Goal: Task Accomplishment & Management: Manage account settings

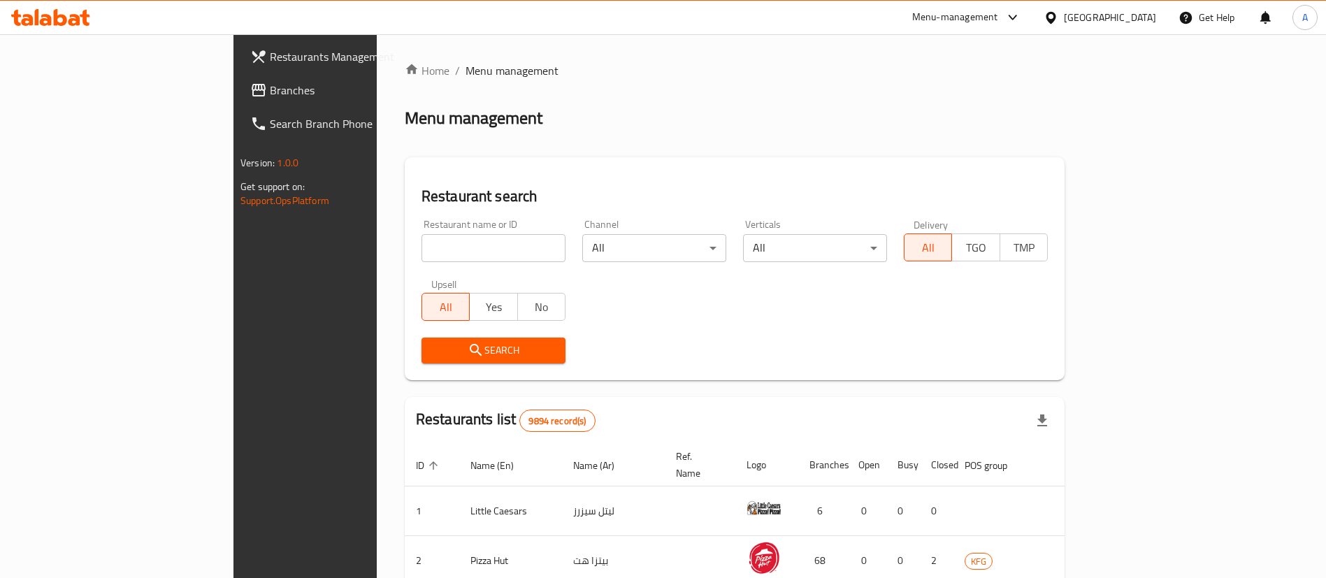
click at [421, 229] on div "Restaurant name or ID Restaurant name or ID" at bounding box center [493, 240] width 144 height 43
click at [421, 241] on input "search" at bounding box center [493, 248] width 144 height 28
type input "swaikhat"
click button "Search" at bounding box center [493, 350] width 144 height 26
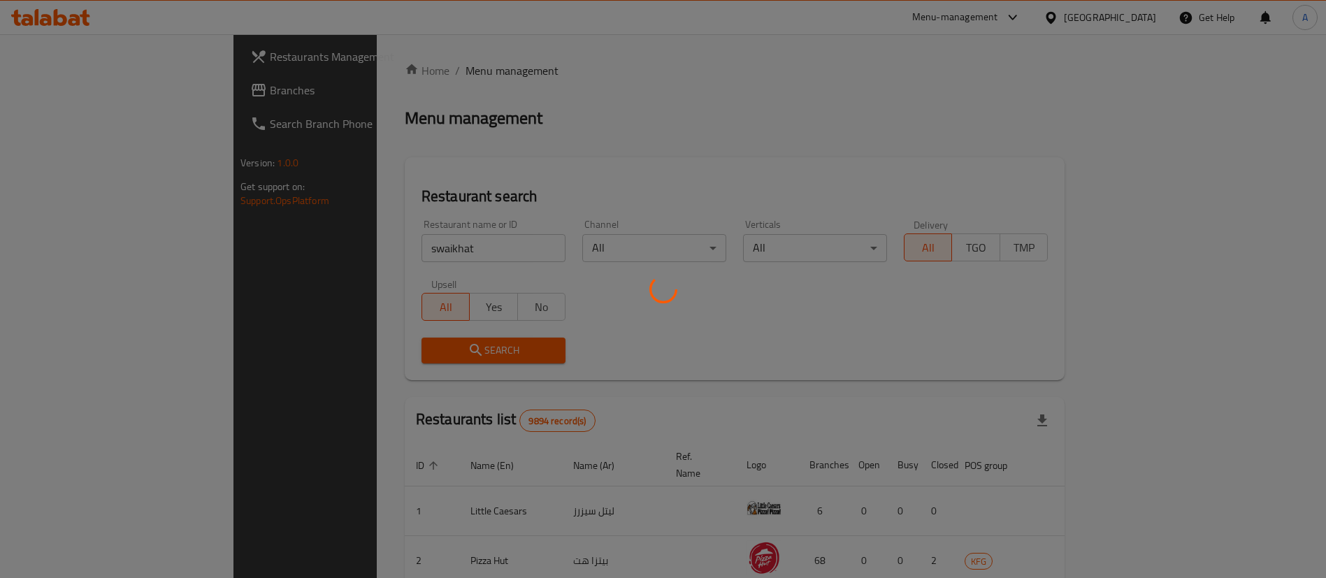
click at [945, 416] on div at bounding box center [663, 289] width 1326 height 578
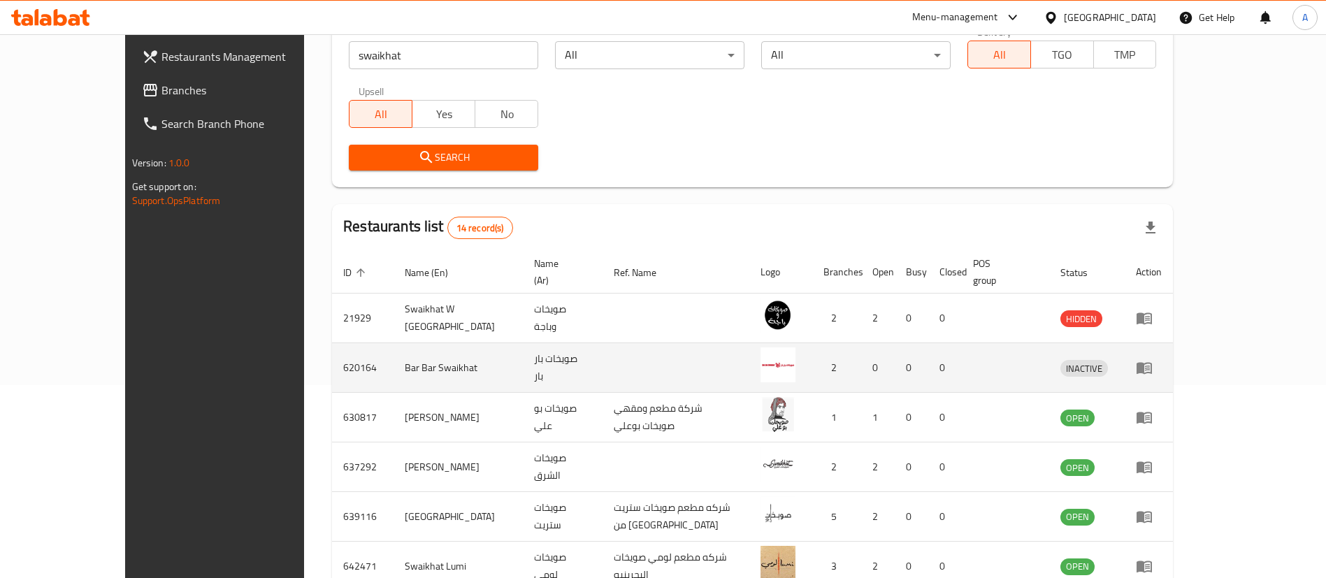
scroll to position [314, 0]
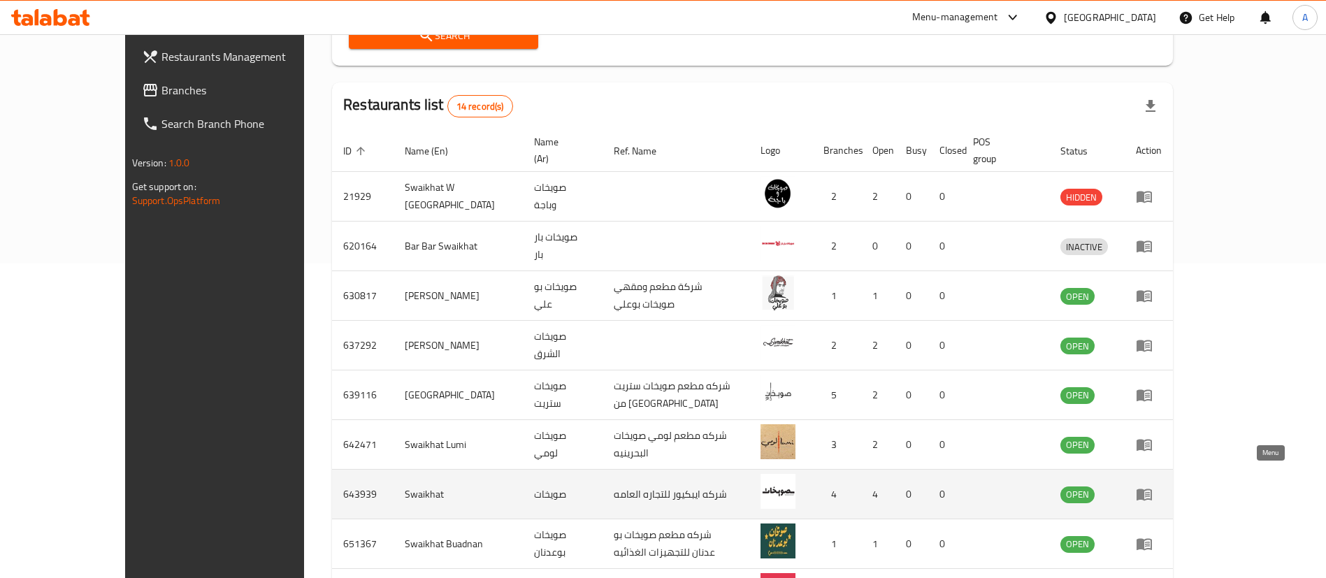
click at [1152, 489] on icon "enhanced table" at bounding box center [1143, 495] width 15 height 12
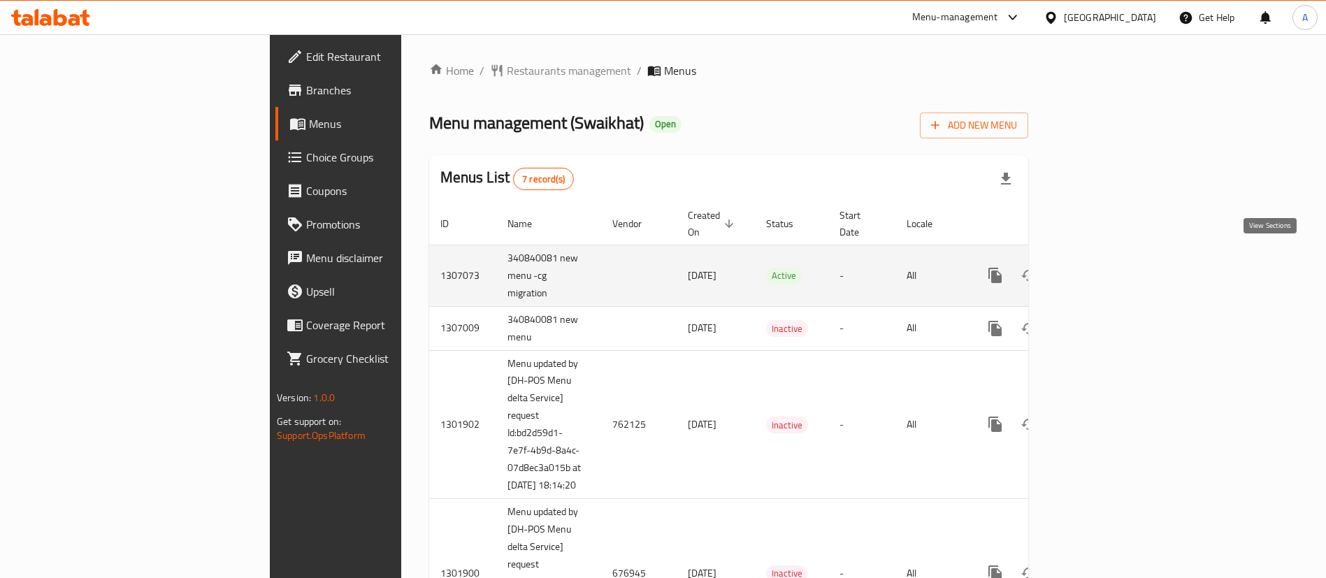
click at [1104, 267] on icon "enhanced table" at bounding box center [1095, 275] width 17 height 17
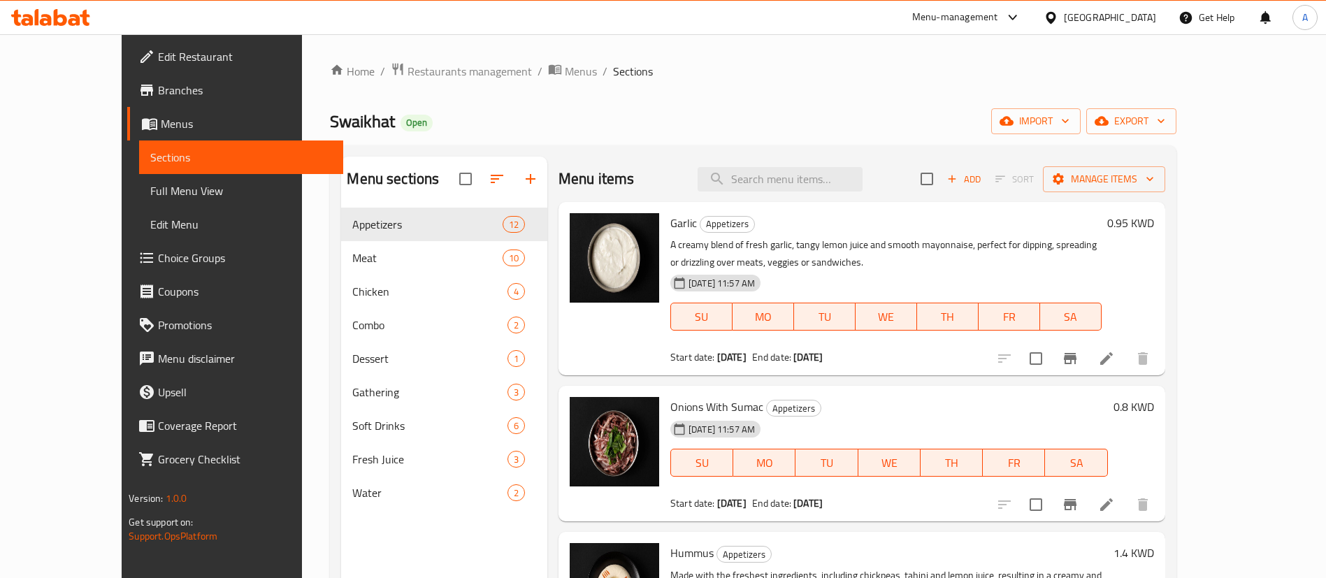
click at [158, 254] on span "Choice Groups" at bounding box center [245, 257] width 174 height 17
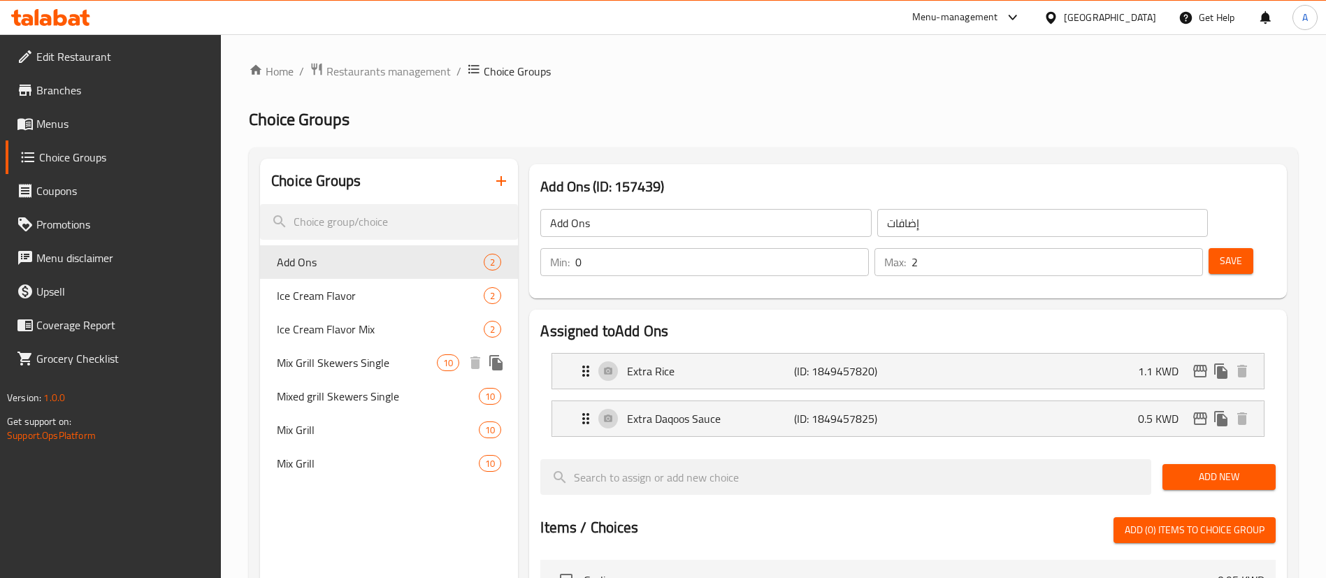
click at [389, 362] on span "Mix Grill Skewers Single" at bounding box center [357, 362] width 160 height 17
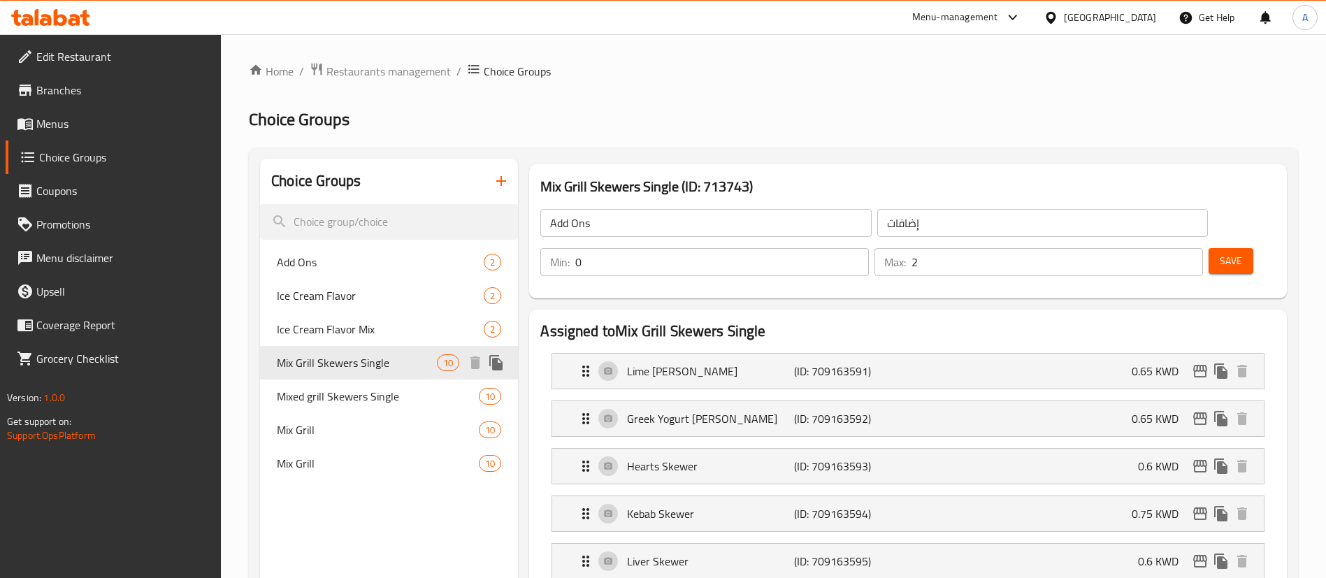
type input "Mix Grill Skewers Single"
type input "أسياخ مشاوي مشكلة فردية"
type input "2"
click at [391, 428] on span "Mix Grill" at bounding box center [357, 429] width 160 height 17
type input "Mix Grill"
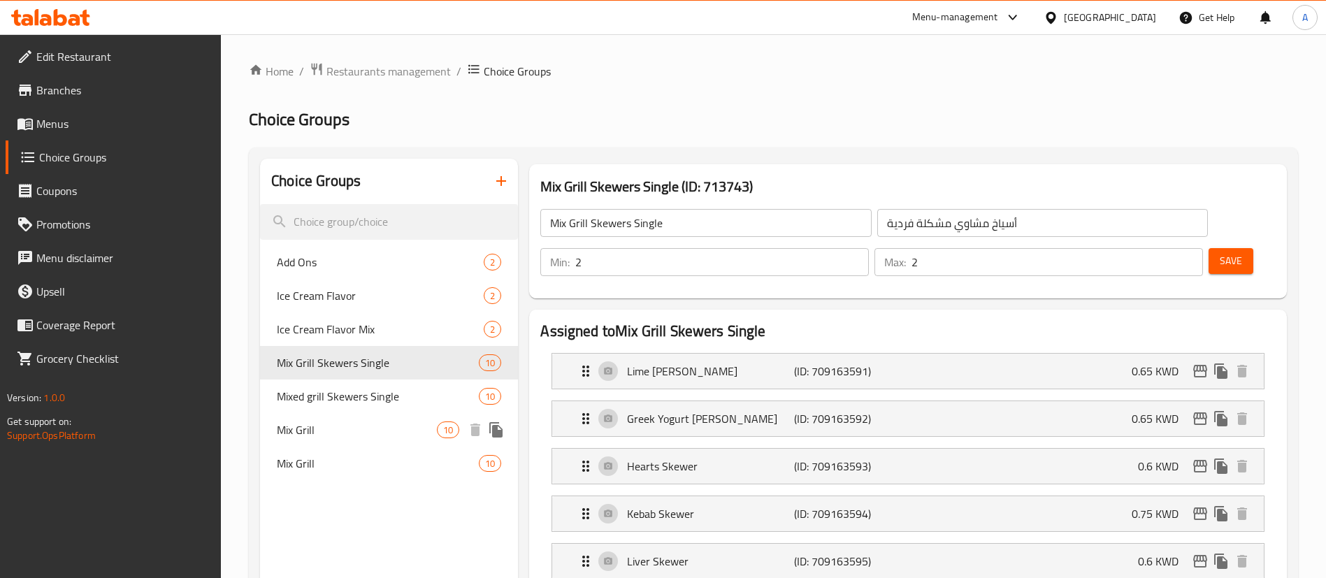
type input "[PERSON_NAME]"
type input "3"
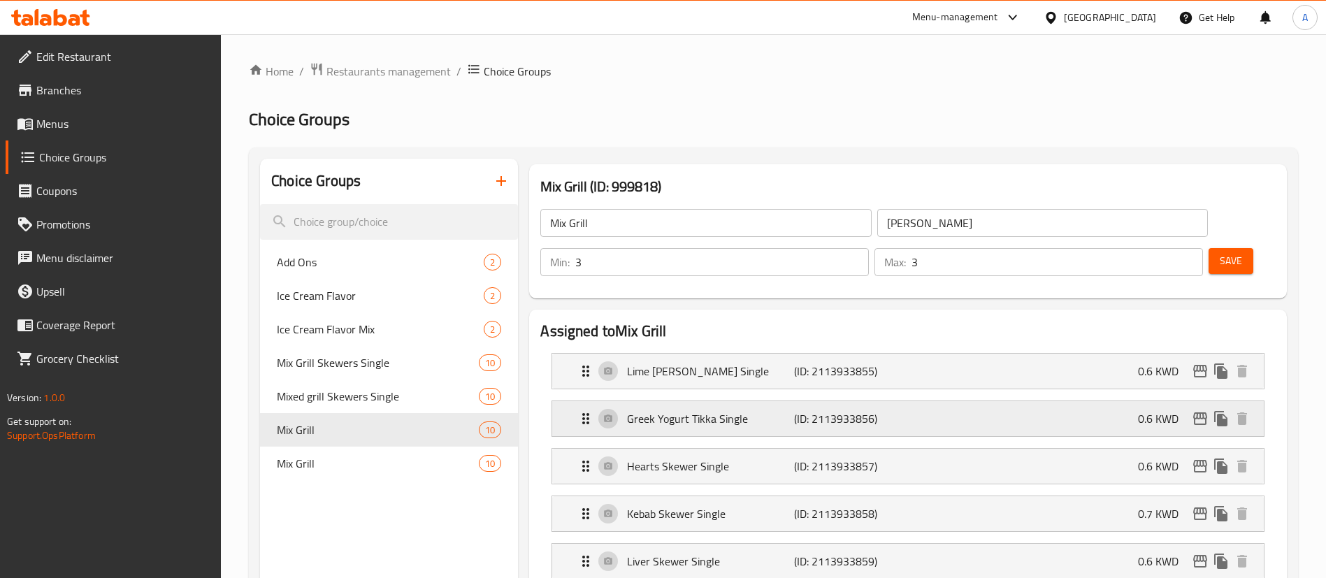
click at [656, 410] on p "Greek Yogurt Tikka Single" at bounding box center [710, 418] width 166 height 17
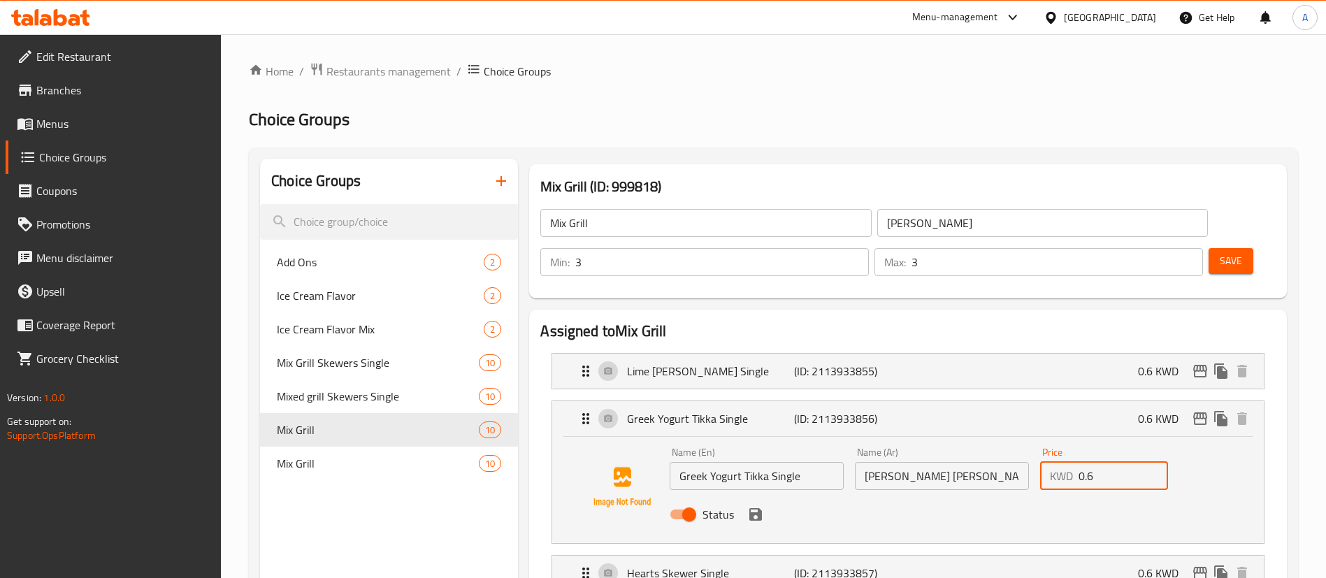
click at [1103, 462] on input "0.6" at bounding box center [1122, 476] width 89 height 28
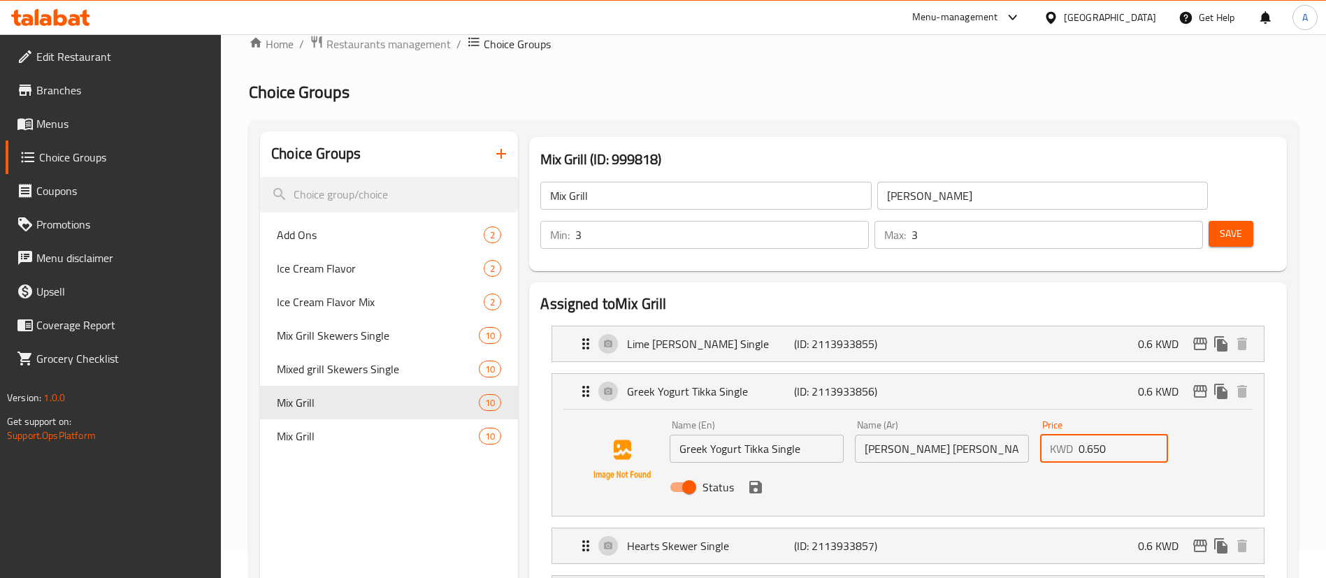
scroll to position [105, 0]
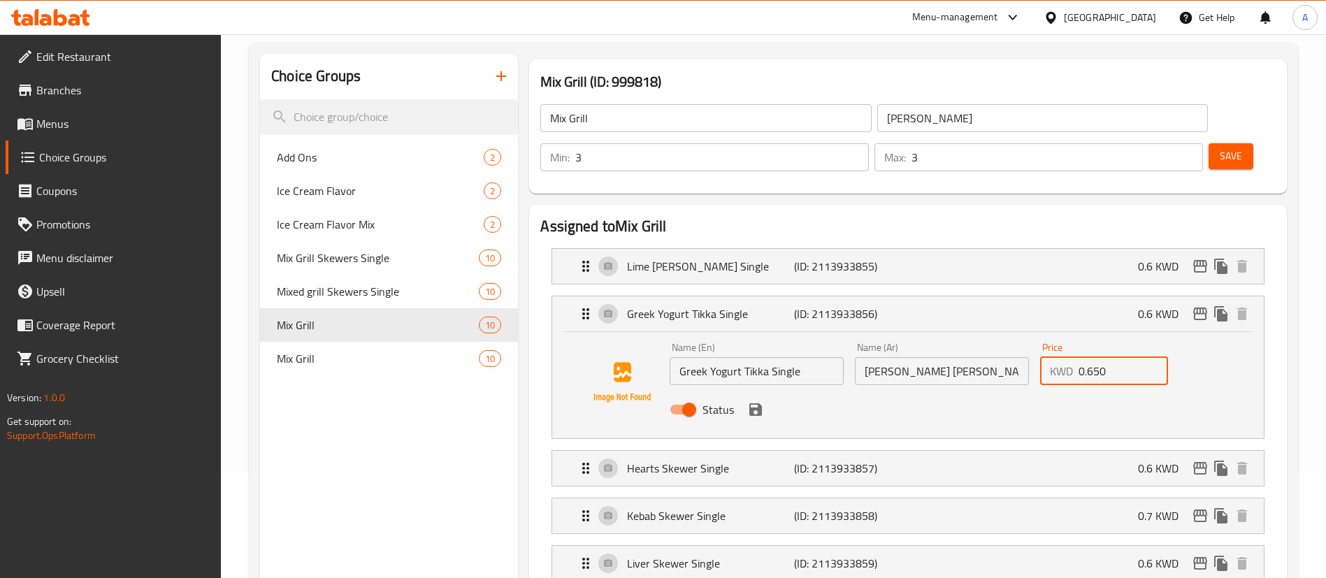
click at [748, 401] on icon "save" at bounding box center [755, 409] width 17 height 17
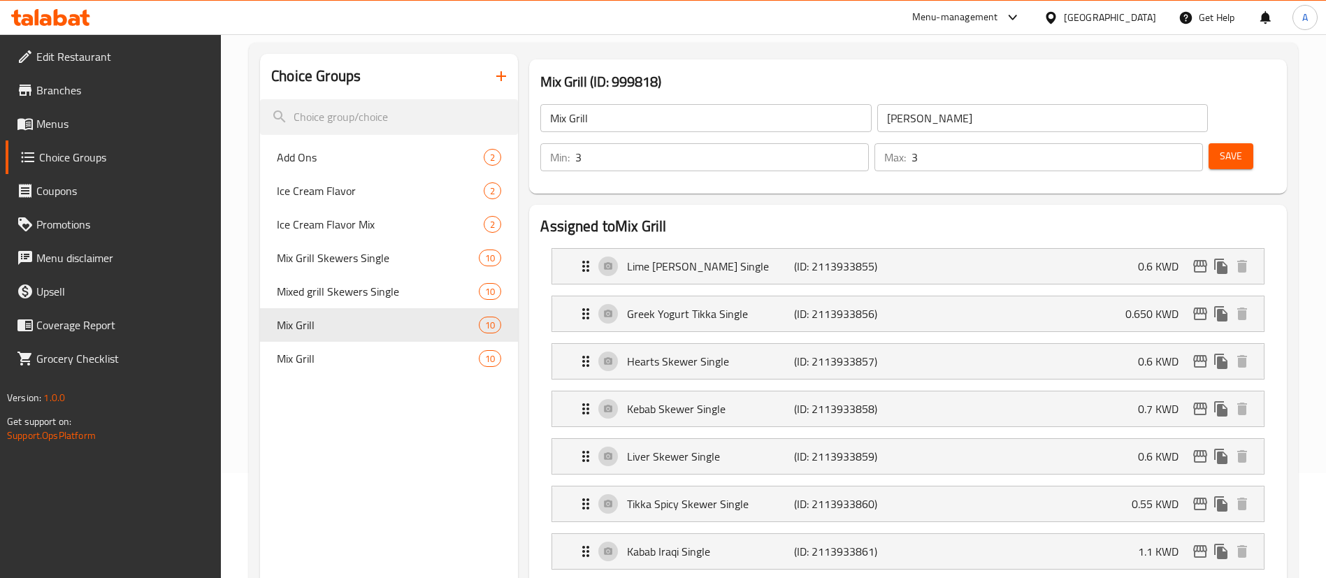
type input "0.650"
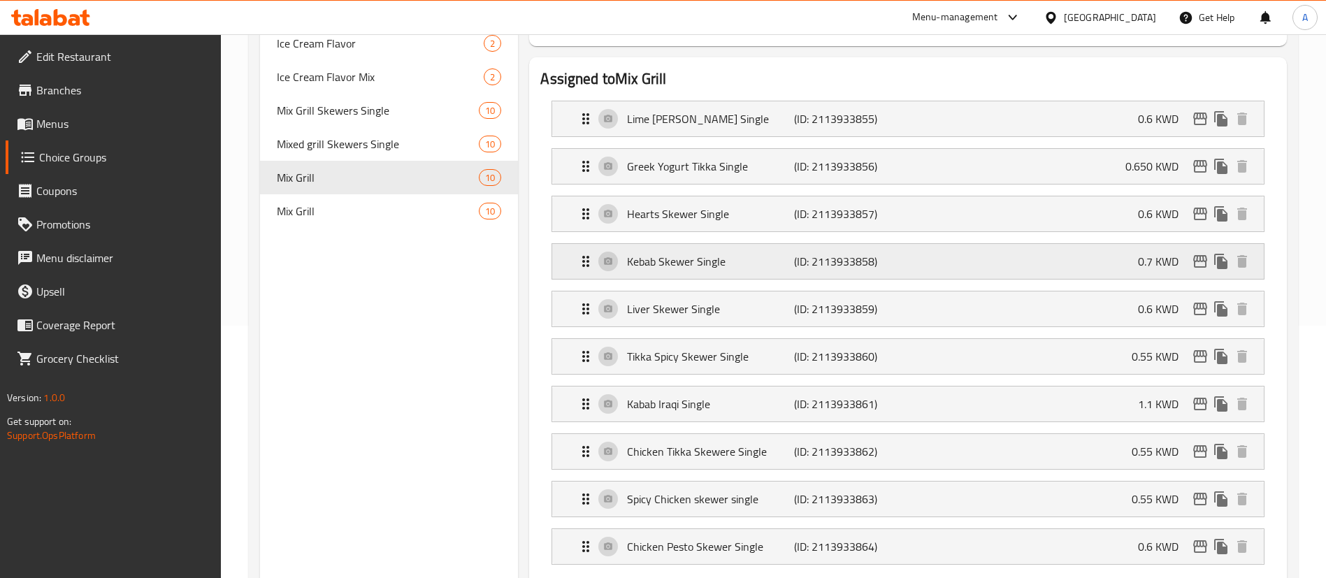
scroll to position [210, 0]
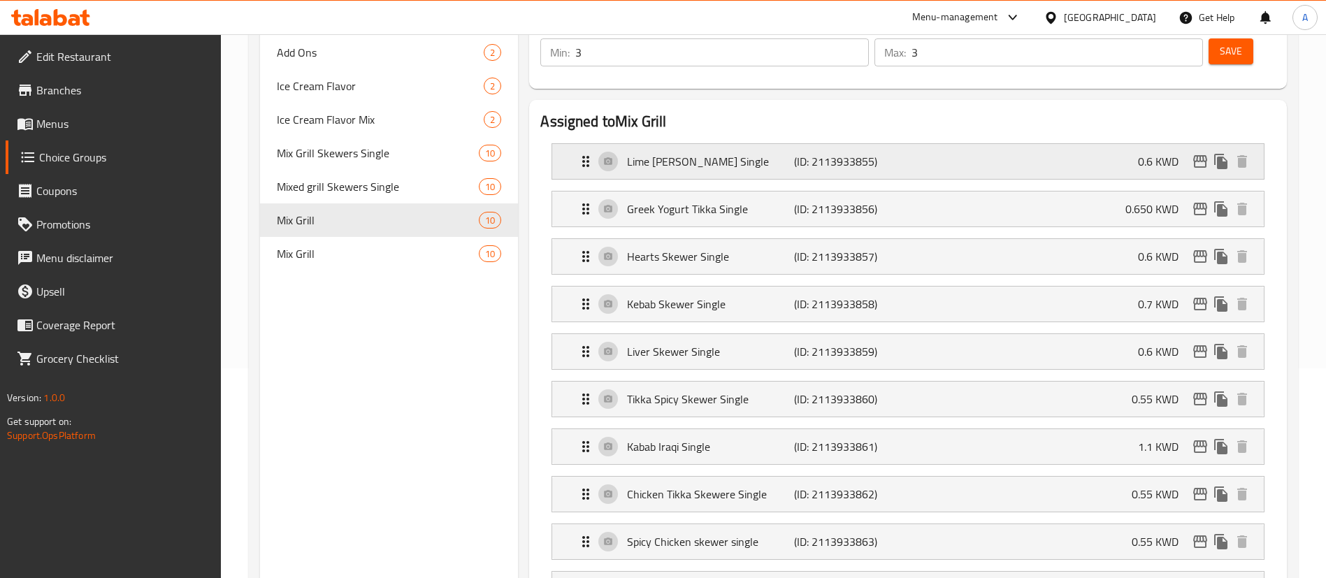
click at [666, 153] on p "Lime [PERSON_NAME] Single" at bounding box center [710, 161] width 166 height 17
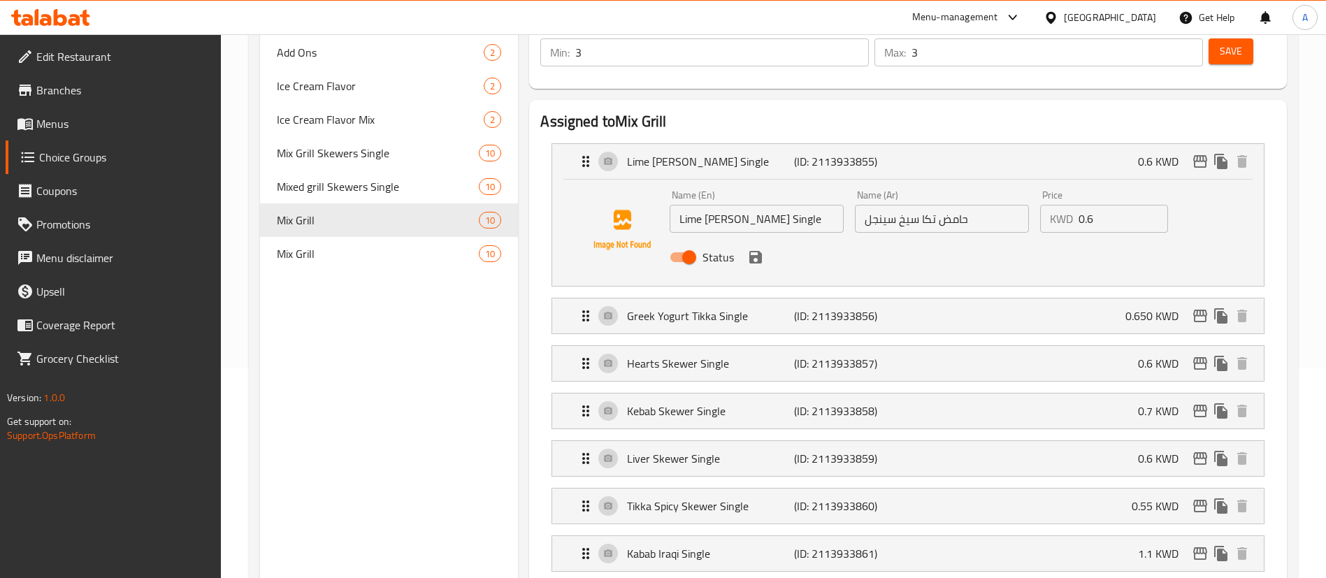
click at [1113, 205] on input "0.6" at bounding box center [1122, 219] width 89 height 28
click at [750, 249] on icon "save" at bounding box center [755, 257] width 17 height 17
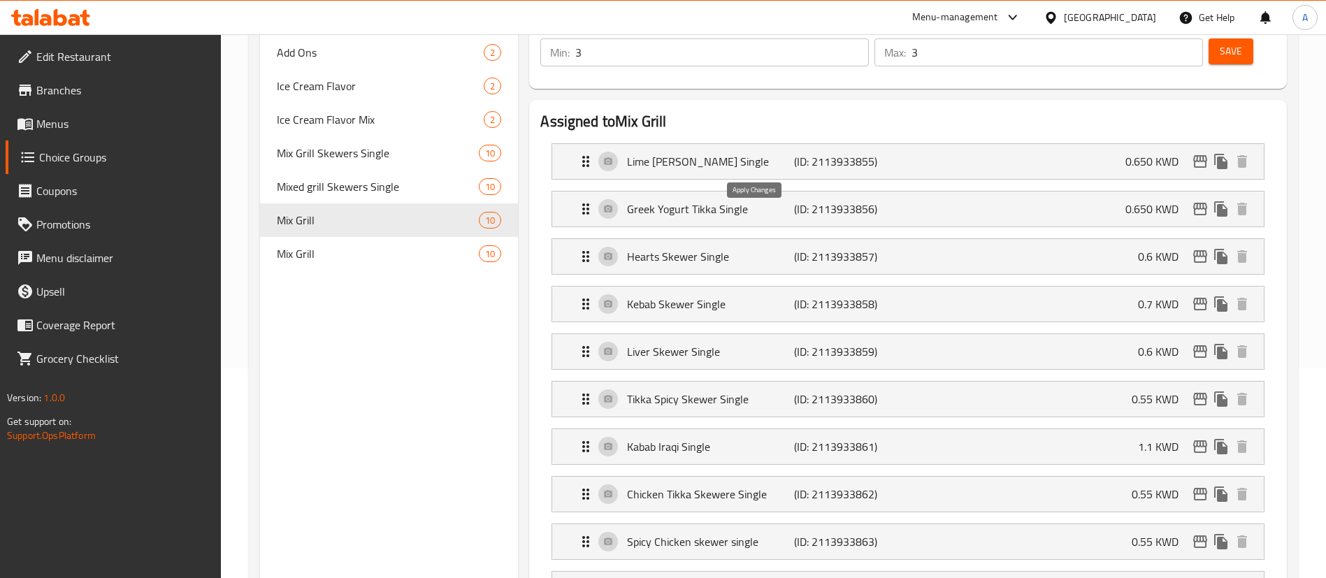
type input "0.650"
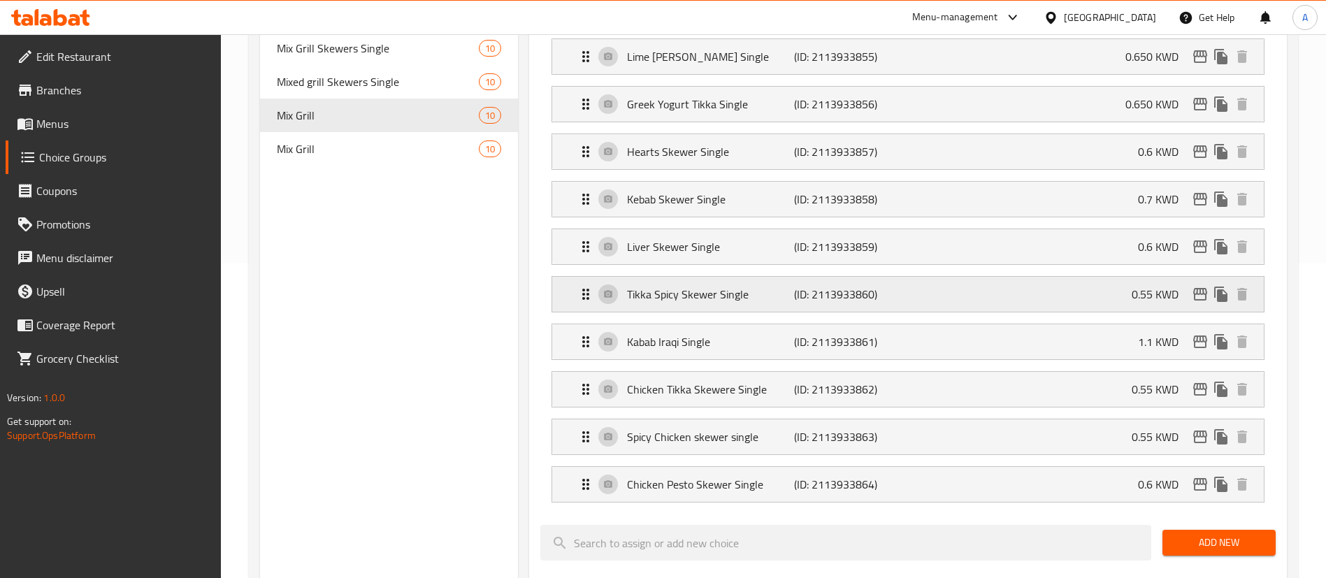
click at [679, 286] on p "Tikka Spicy Skewer Single" at bounding box center [710, 294] width 166 height 17
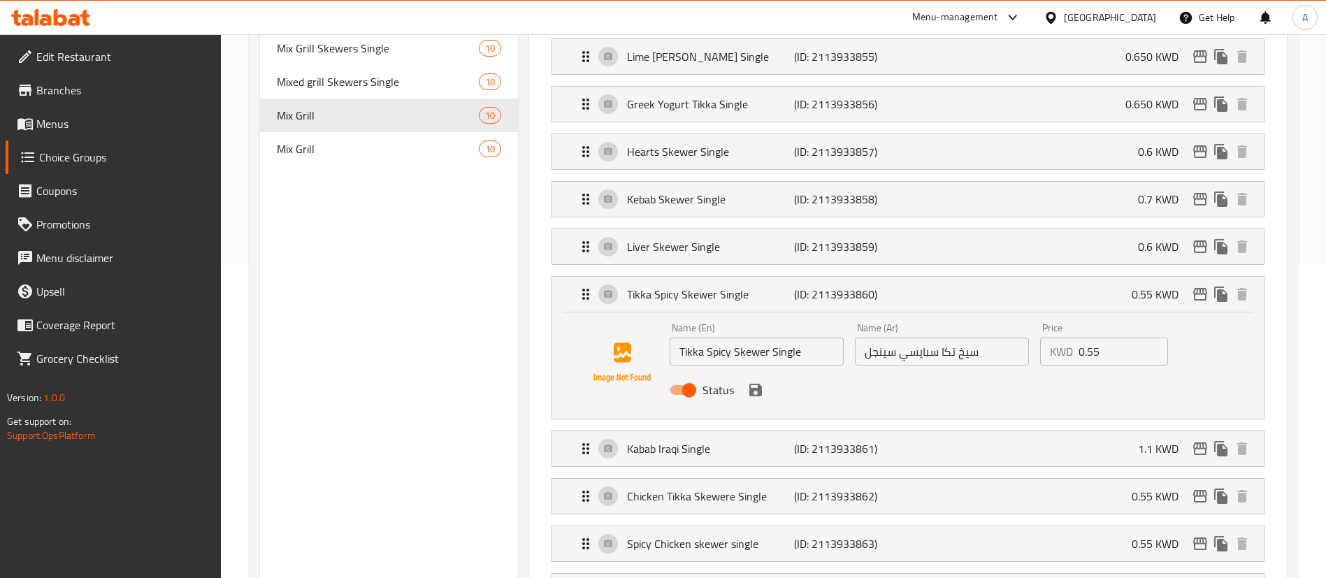
click at [1117, 337] on input "0.55" at bounding box center [1122, 351] width 89 height 28
type input "0.850"
click at [758, 384] on icon "save" at bounding box center [755, 390] width 13 height 13
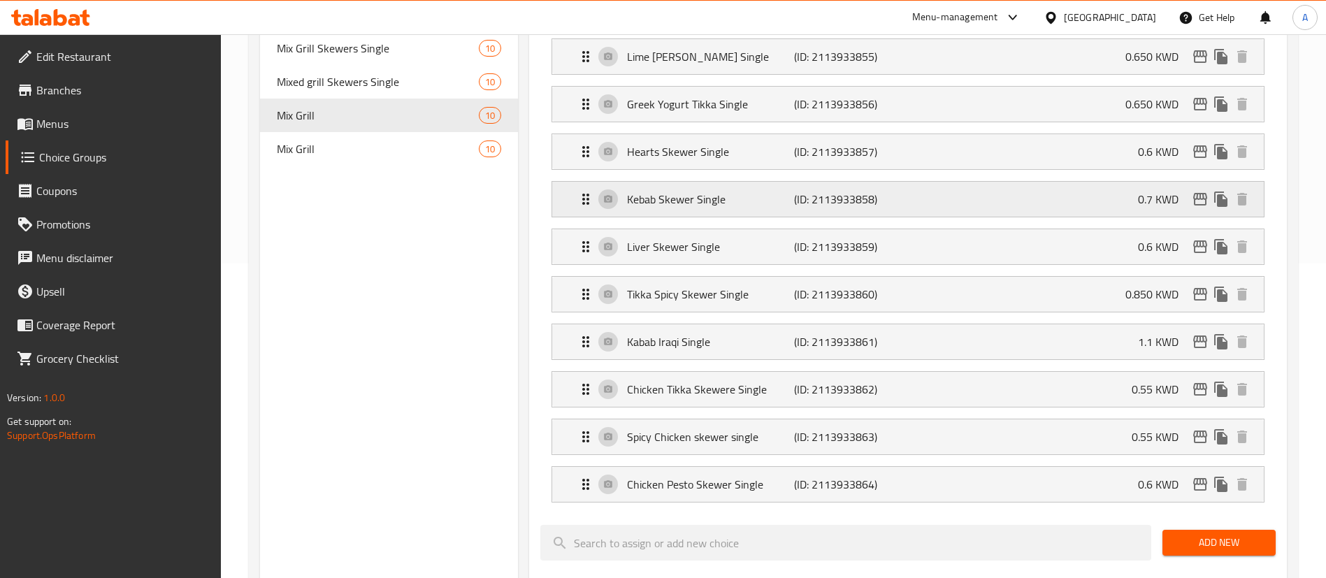
click at [855, 191] on p "(ID: 2113933858)" at bounding box center [849, 199] width 111 height 17
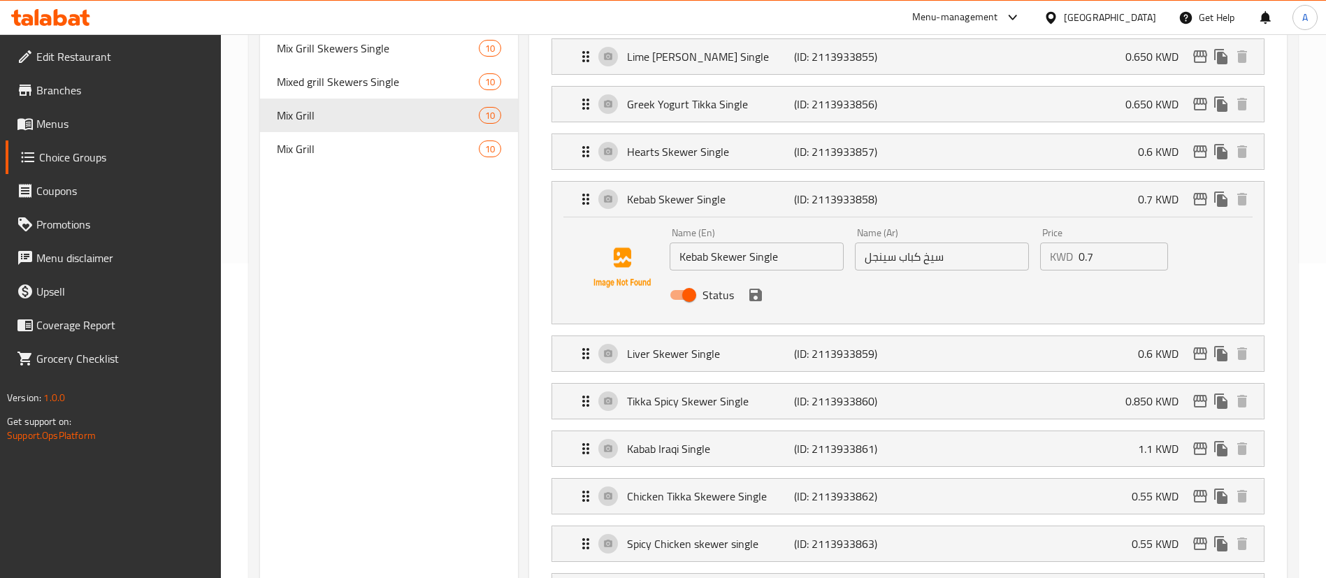
click at [1134, 242] on input "0.7" at bounding box center [1122, 256] width 89 height 28
click at [757, 289] on icon "save" at bounding box center [755, 295] width 13 height 13
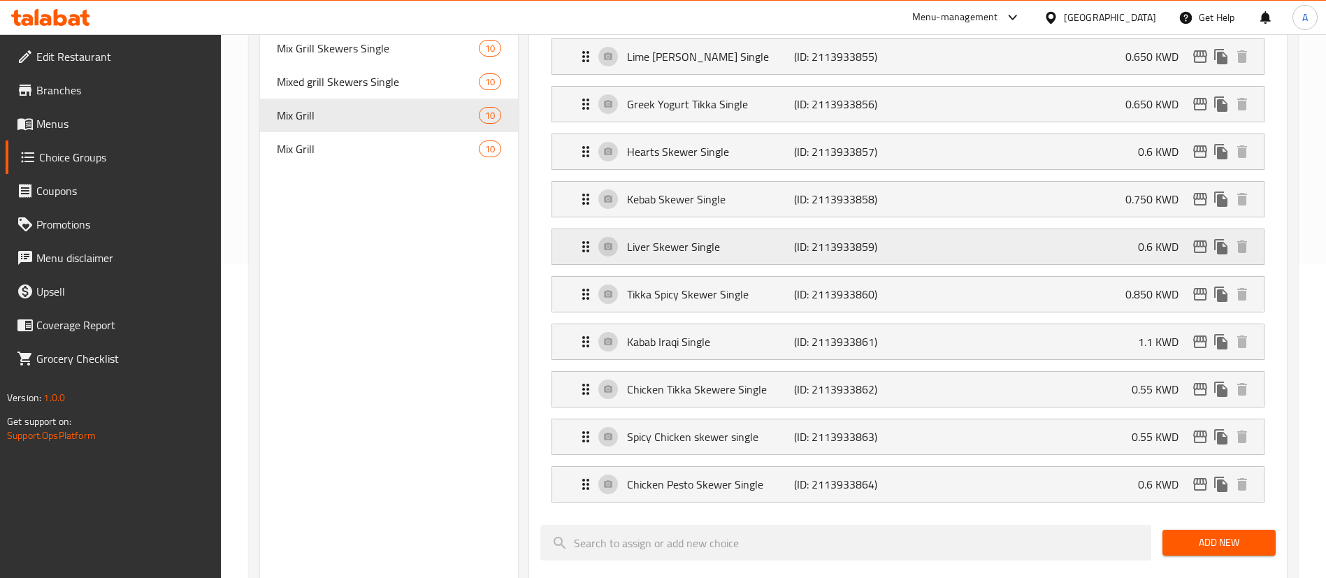
type input "0.750"
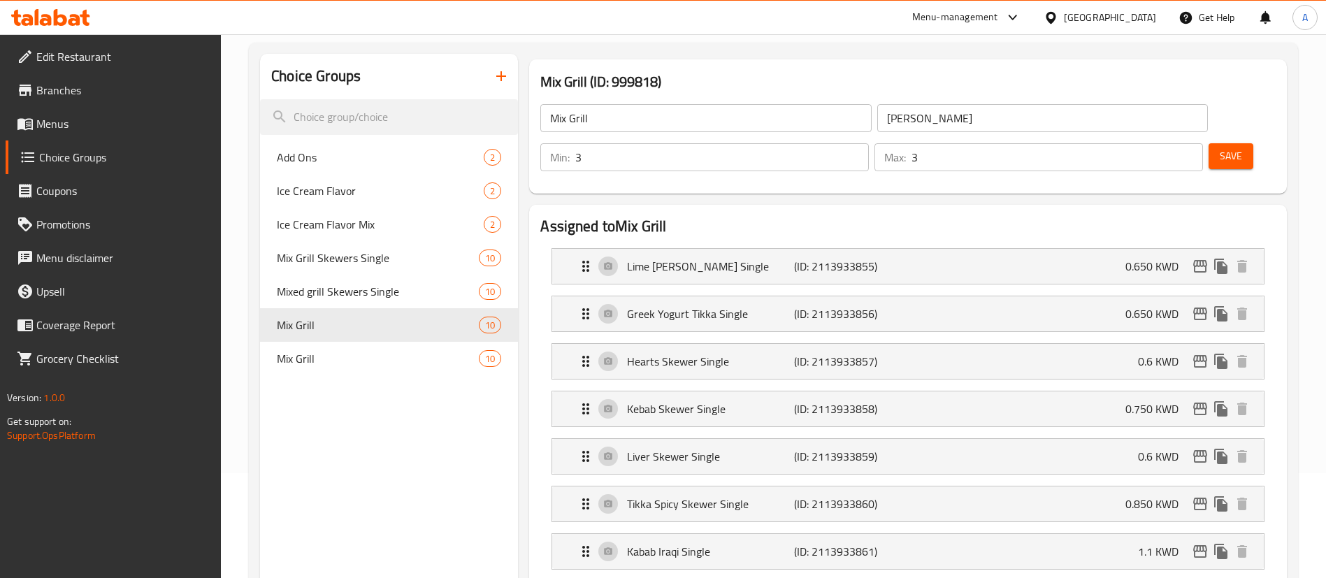
click at [1224, 143] on button "Save" at bounding box center [1230, 156] width 45 height 26
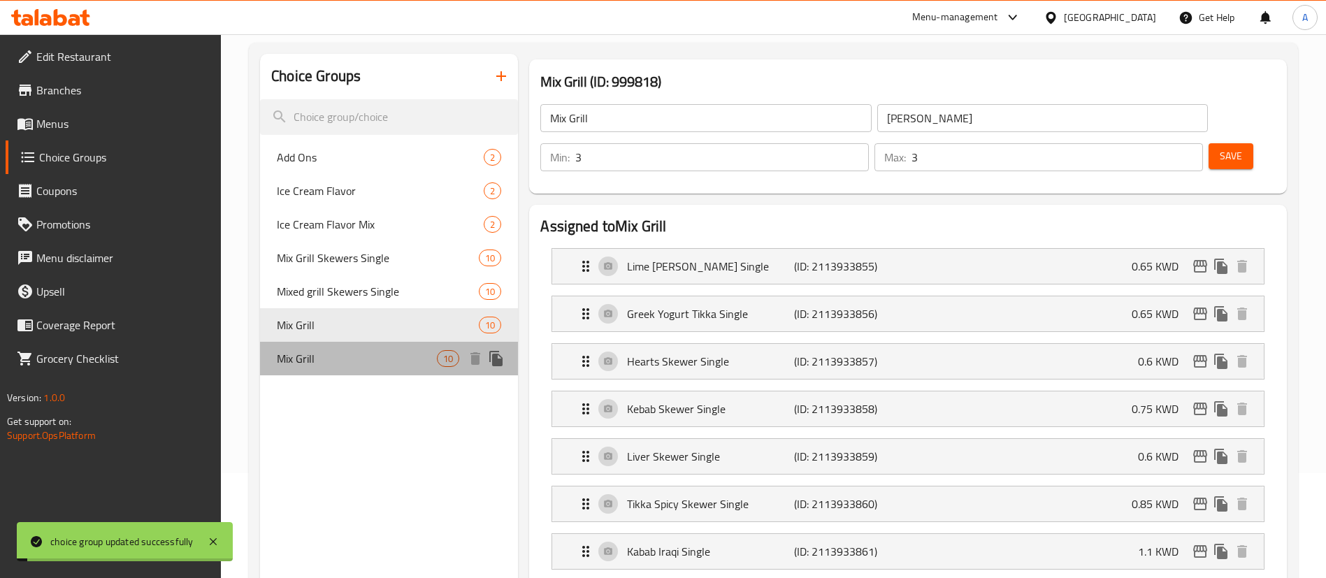
click at [335, 366] on span "Mix Grill" at bounding box center [357, 358] width 160 height 17
type input "[PERSON_NAME]"
type input "2"
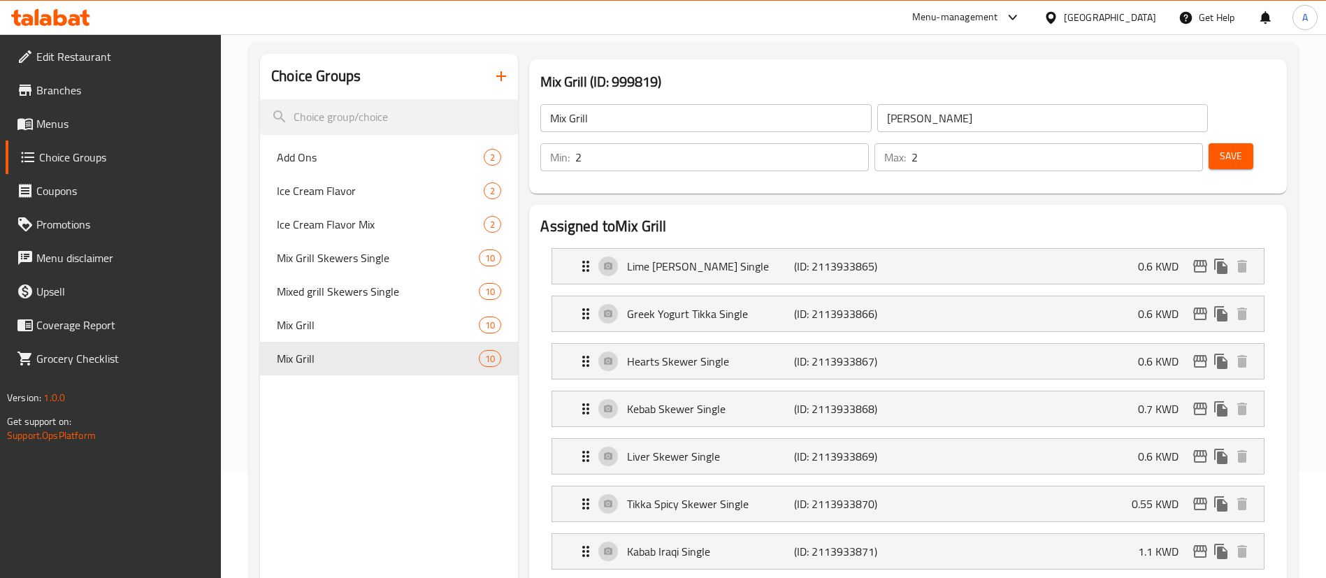
click at [660, 216] on h2 "Assigned to Mix Grill" at bounding box center [907, 226] width 735 height 21
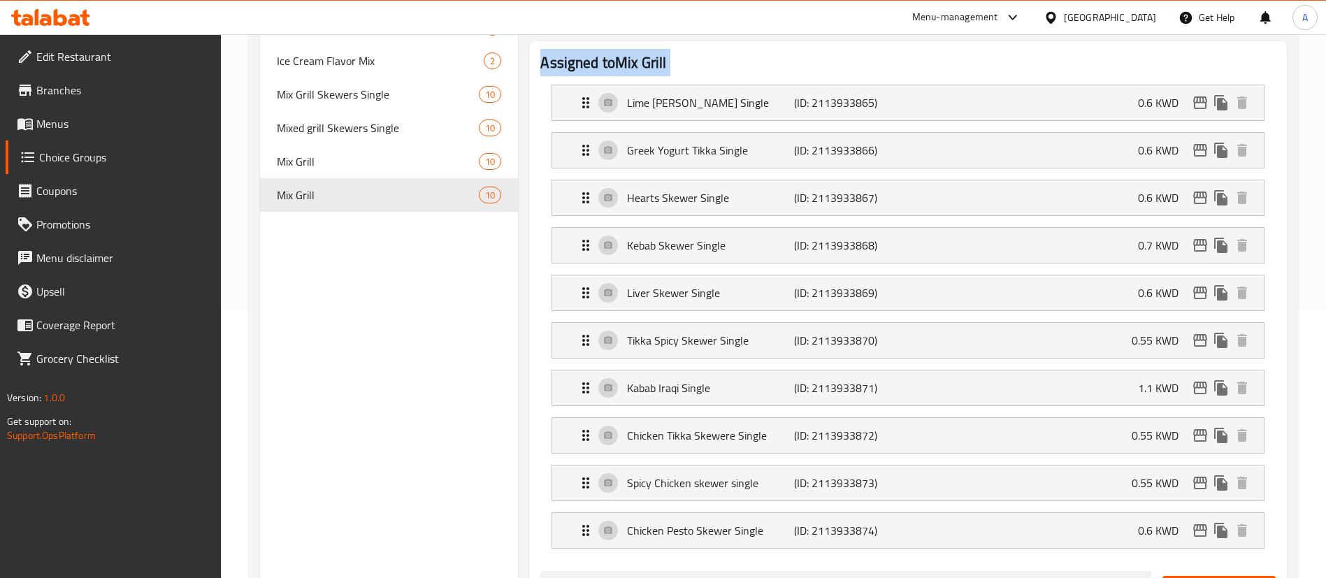
scroll to position [314, 0]
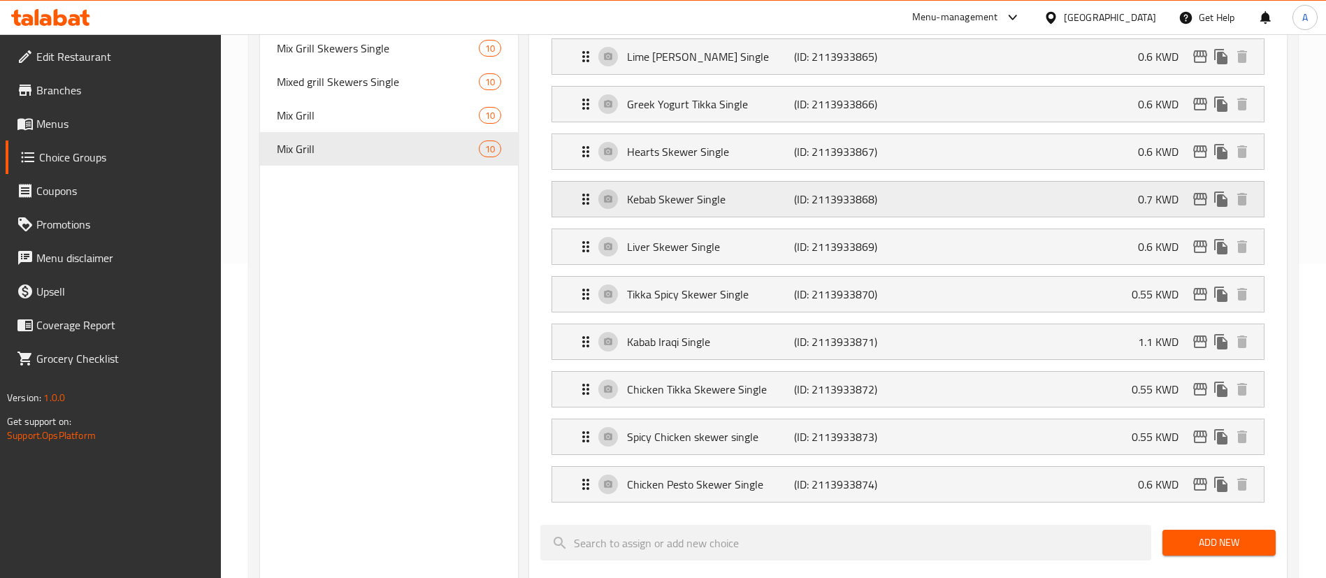
click at [763, 191] on p "Kebab Skewer Single" at bounding box center [710, 199] width 166 height 17
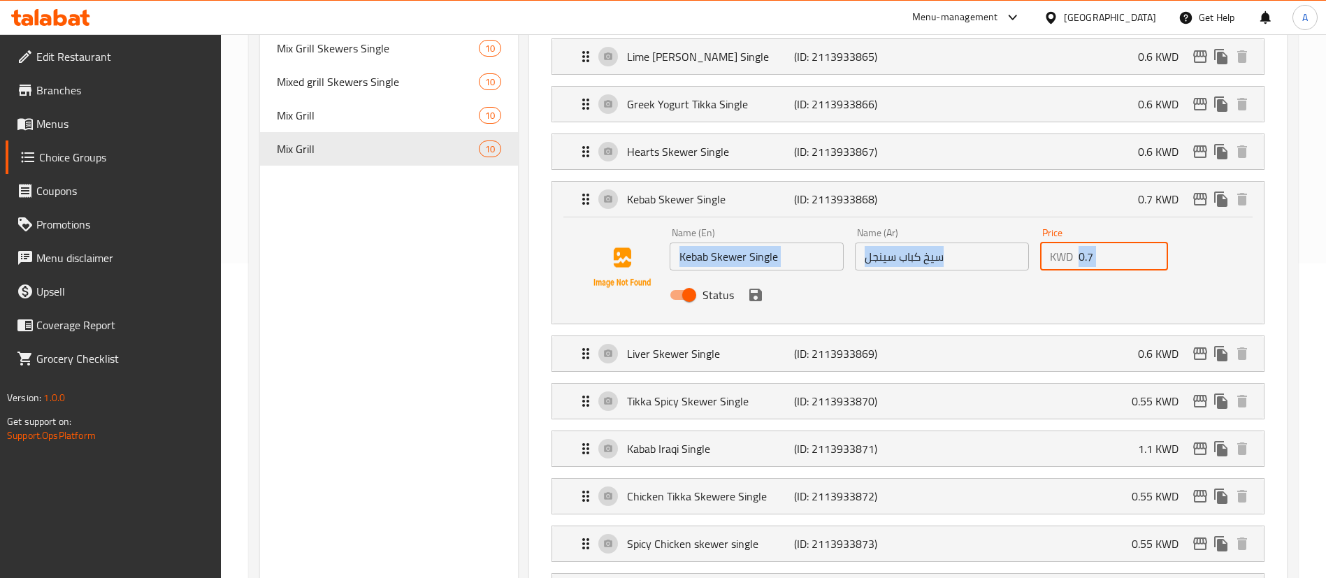
click at [1093, 242] on input "0.7" at bounding box center [1122, 256] width 89 height 28
click at [757, 289] on icon "save" at bounding box center [755, 295] width 13 height 13
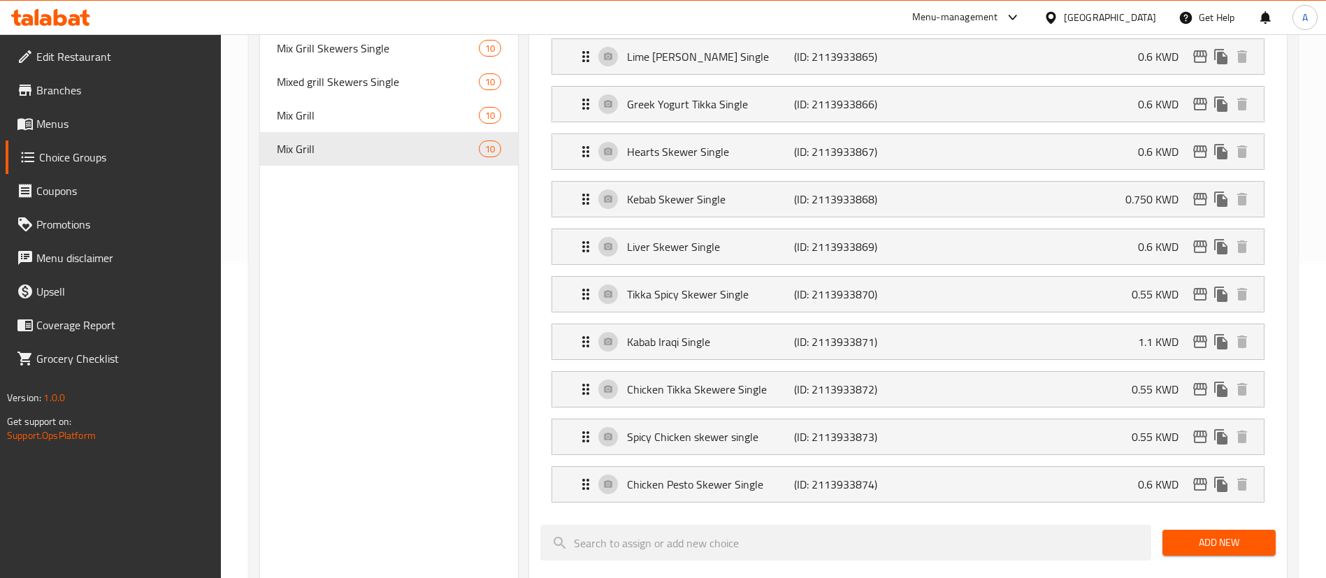
type input "0.750"
click at [692, 286] on p "Tikka Spicy Skewer Single" at bounding box center [710, 294] width 166 height 17
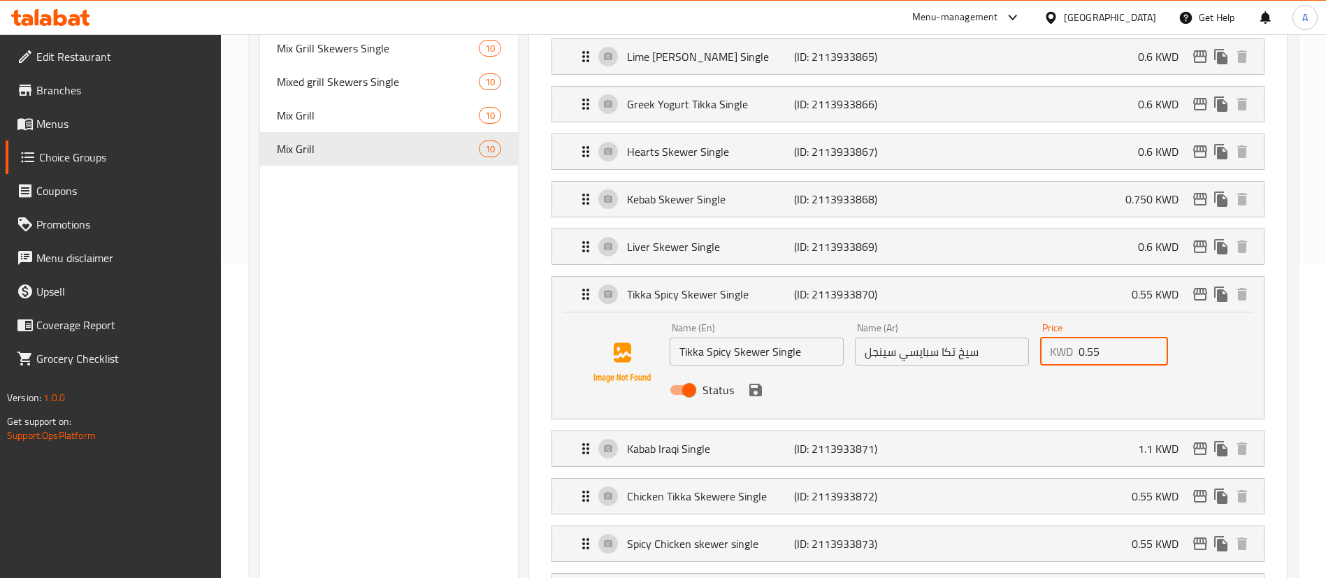
drag, startPoint x: 1125, startPoint y: 323, endPoint x: 1030, endPoint y: 319, distance: 95.1
click at [1030, 319] on div "Name (En) Tikka Spicy Skewer Single Name (En) Name (Ar) سيخ تكا سبايسي سينجل Na…" at bounding box center [942, 363] width 556 height 92
click at [756, 382] on icon "save" at bounding box center [755, 390] width 17 height 17
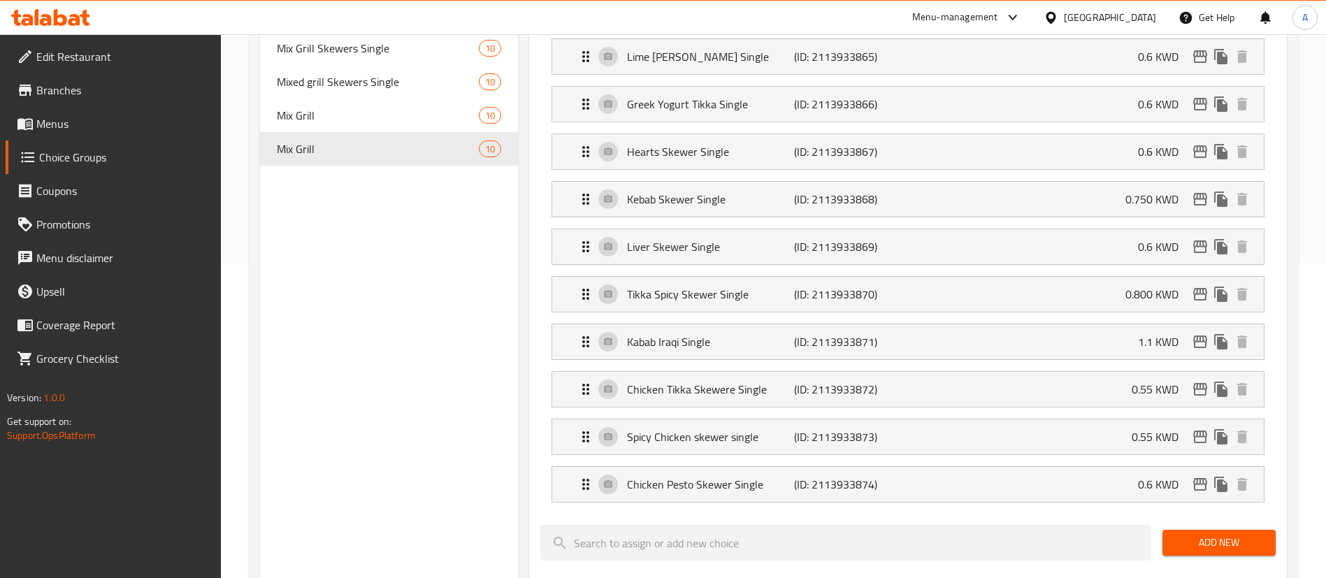
type input "0.800"
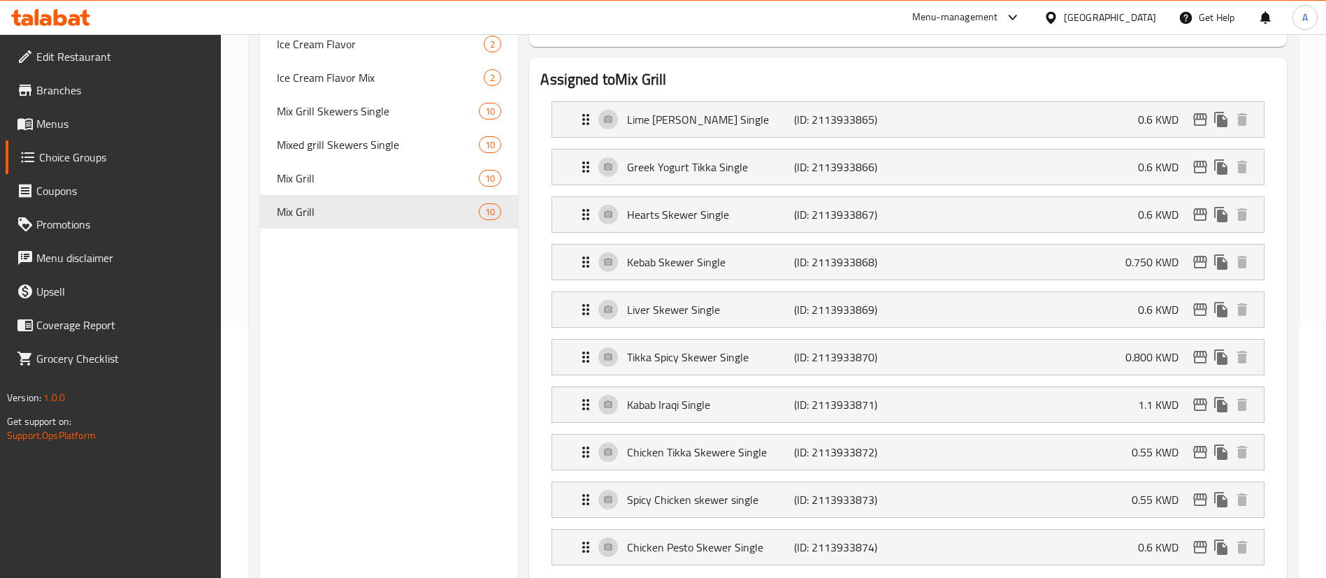
scroll to position [210, 0]
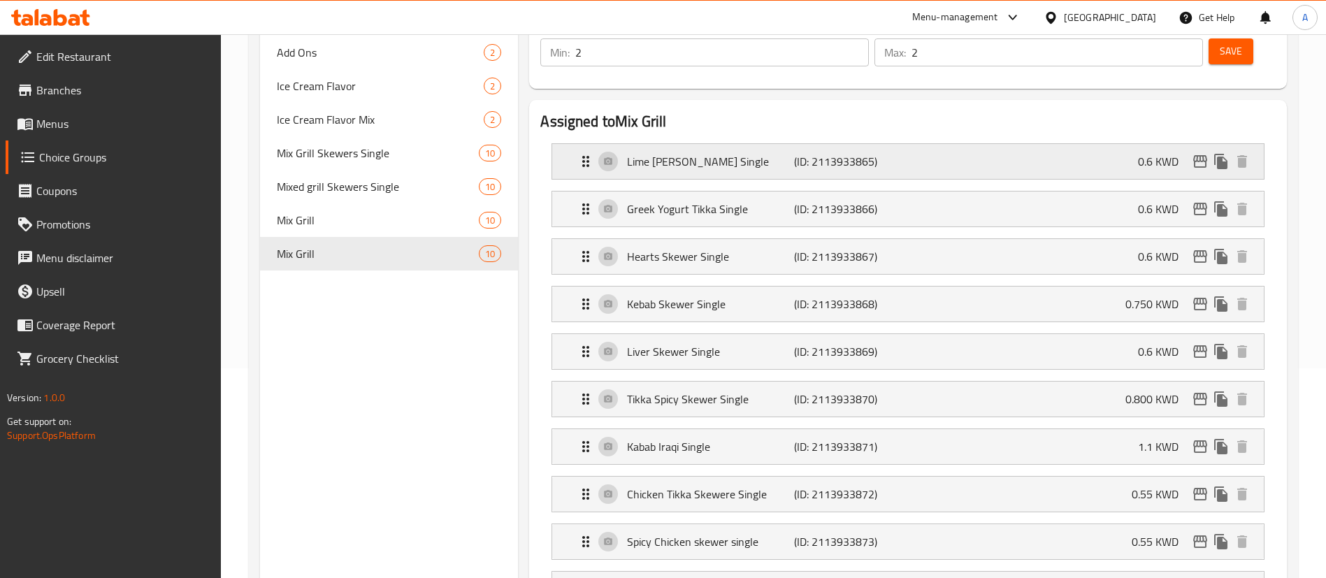
click at [663, 144] on div "Lime [PERSON_NAME] Single (ID: 2113933865) 0.6 KWD" at bounding box center [911, 161] width 669 height 35
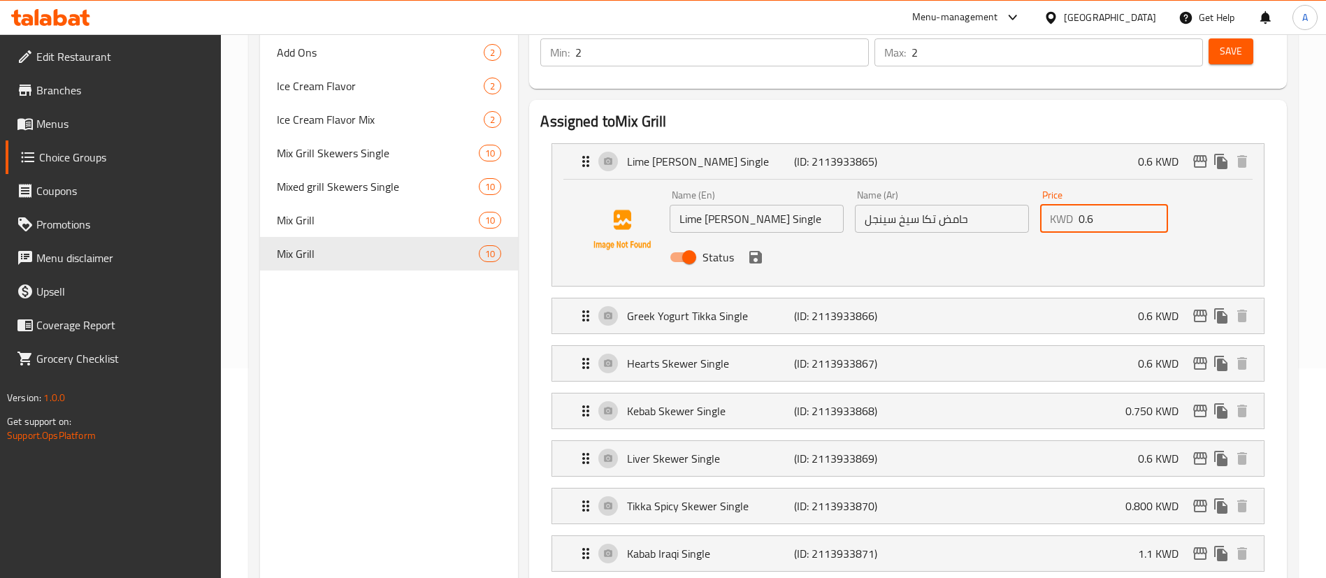
click at [1105, 205] on input "0.6" at bounding box center [1122, 219] width 89 height 28
click at [752, 251] on icon "save" at bounding box center [755, 257] width 13 height 13
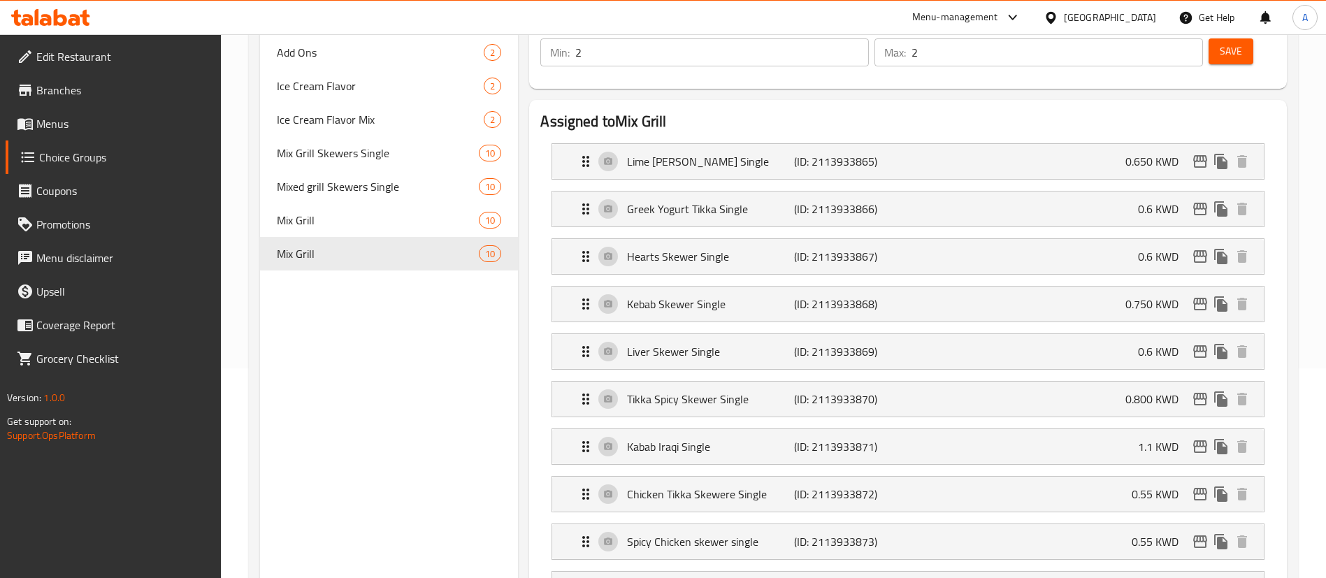
type input "0.650"
click at [657, 201] on p "Greek Yogurt Tikka Single" at bounding box center [710, 209] width 166 height 17
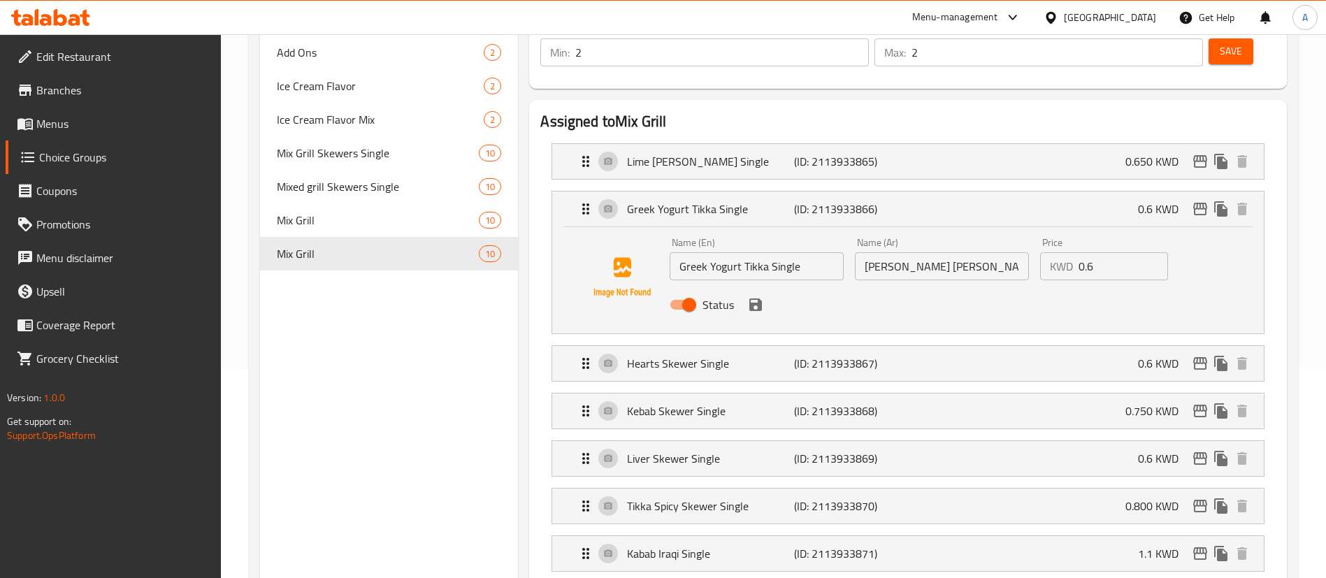
click at [1139, 252] on input "0.6" at bounding box center [1122, 266] width 89 height 28
click at [760, 298] on icon "save" at bounding box center [755, 304] width 13 height 13
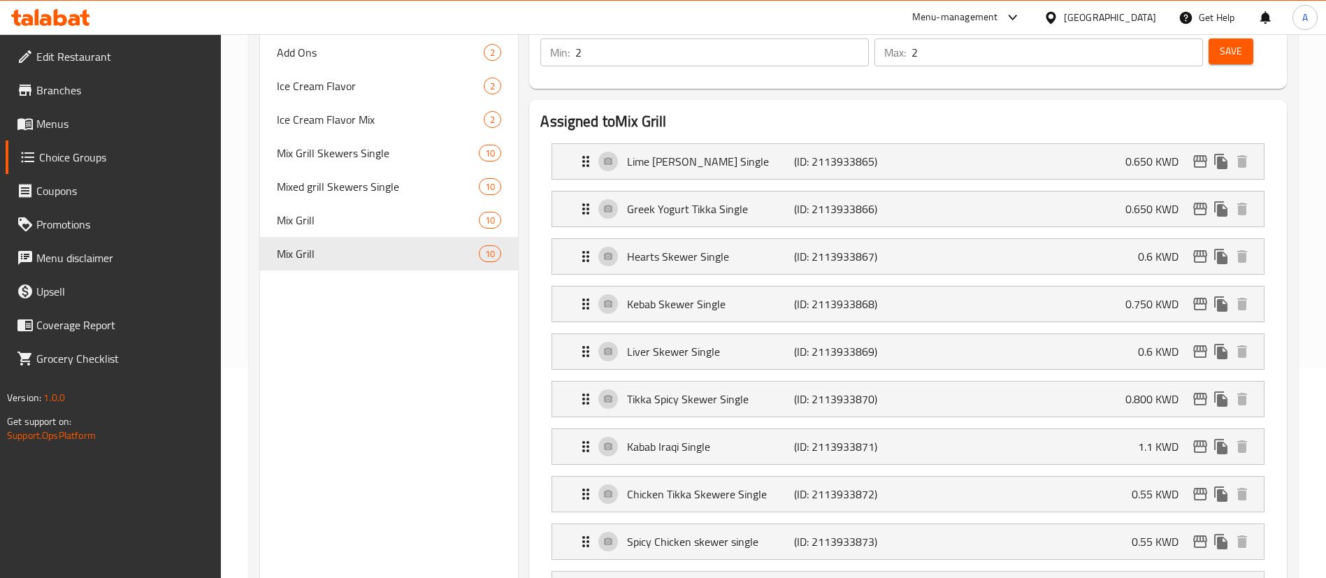
type input "0.650"
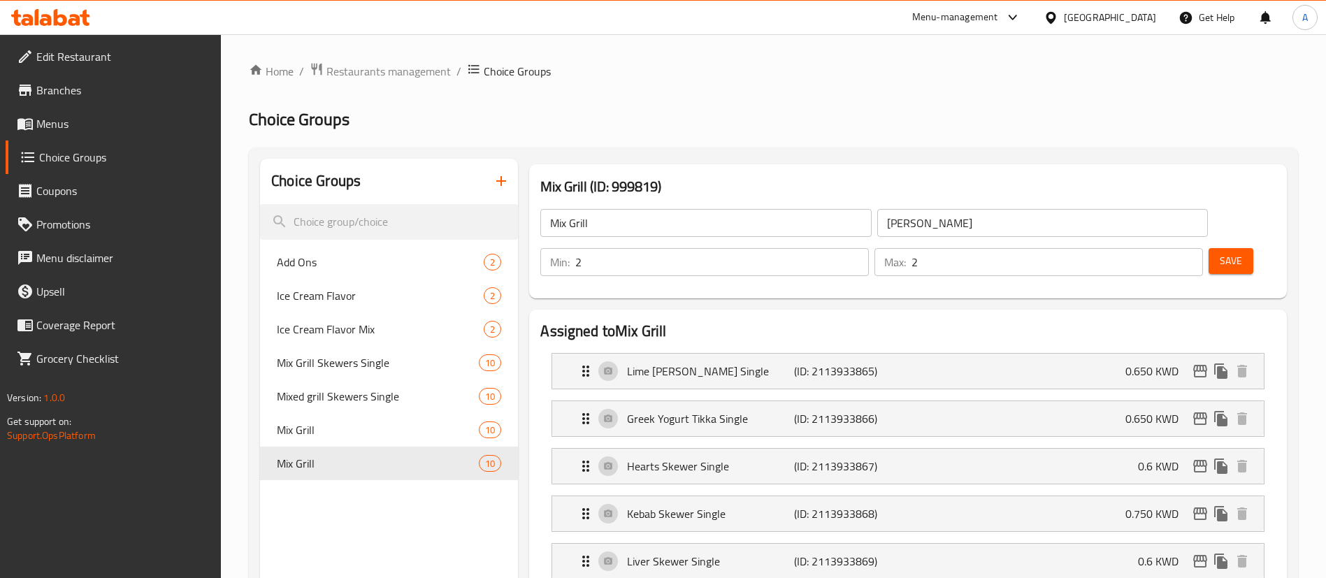
click at [1213, 245] on div "Save" at bounding box center [1235, 262] width 61 height 34
click at [1213, 248] on button "Save" at bounding box center [1230, 261] width 45 height 26
click at [1214, 213] on div at bounding box center [663, 289] width 1326 height 578
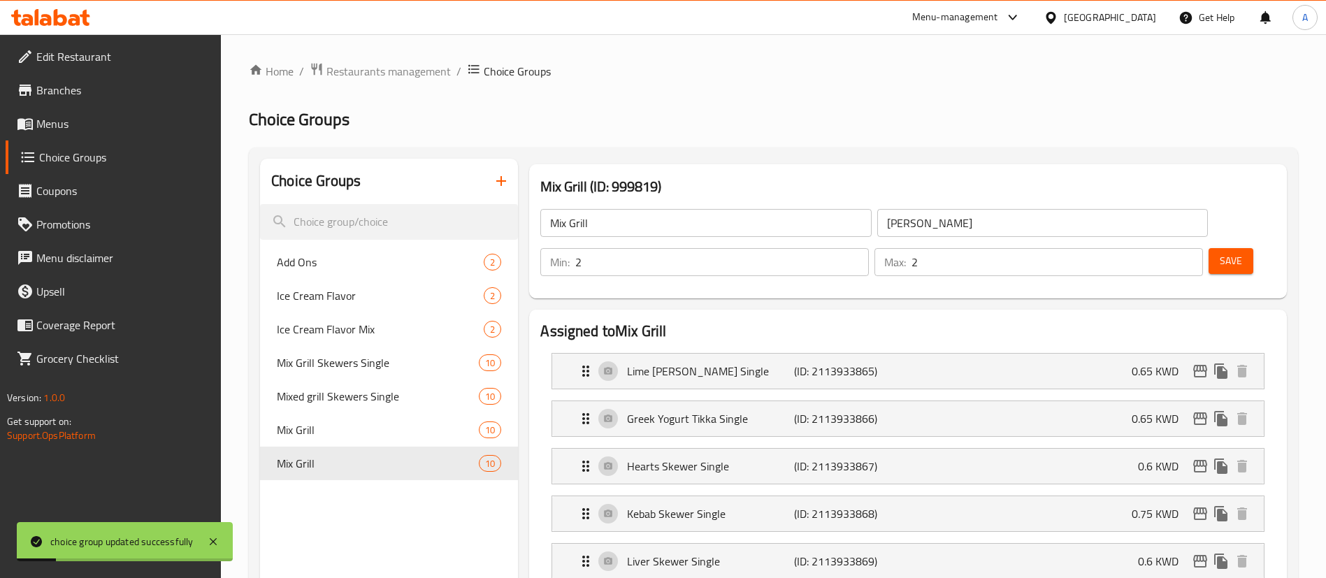
click at [1208, 248] on button "Save" at bounding box center [1230, 261] width 45 height 26
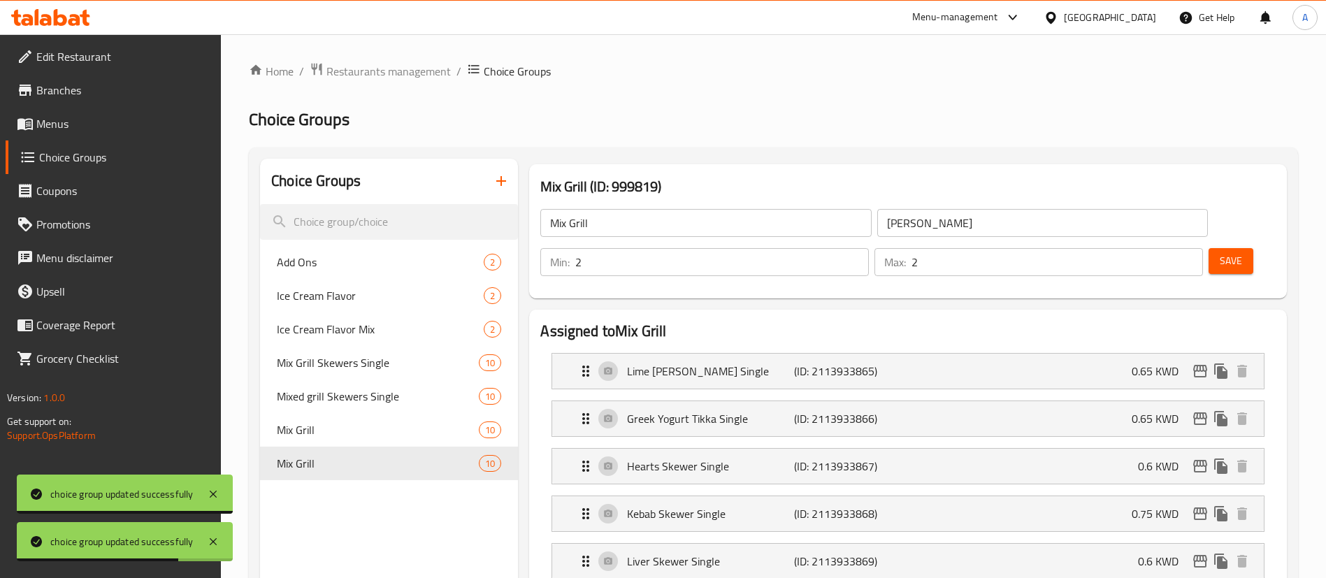
click at [65, 20] on icon at bounding box center [60, 17] width 13 height 17
